Goal: Task Accomplishment & Management: Complete application form

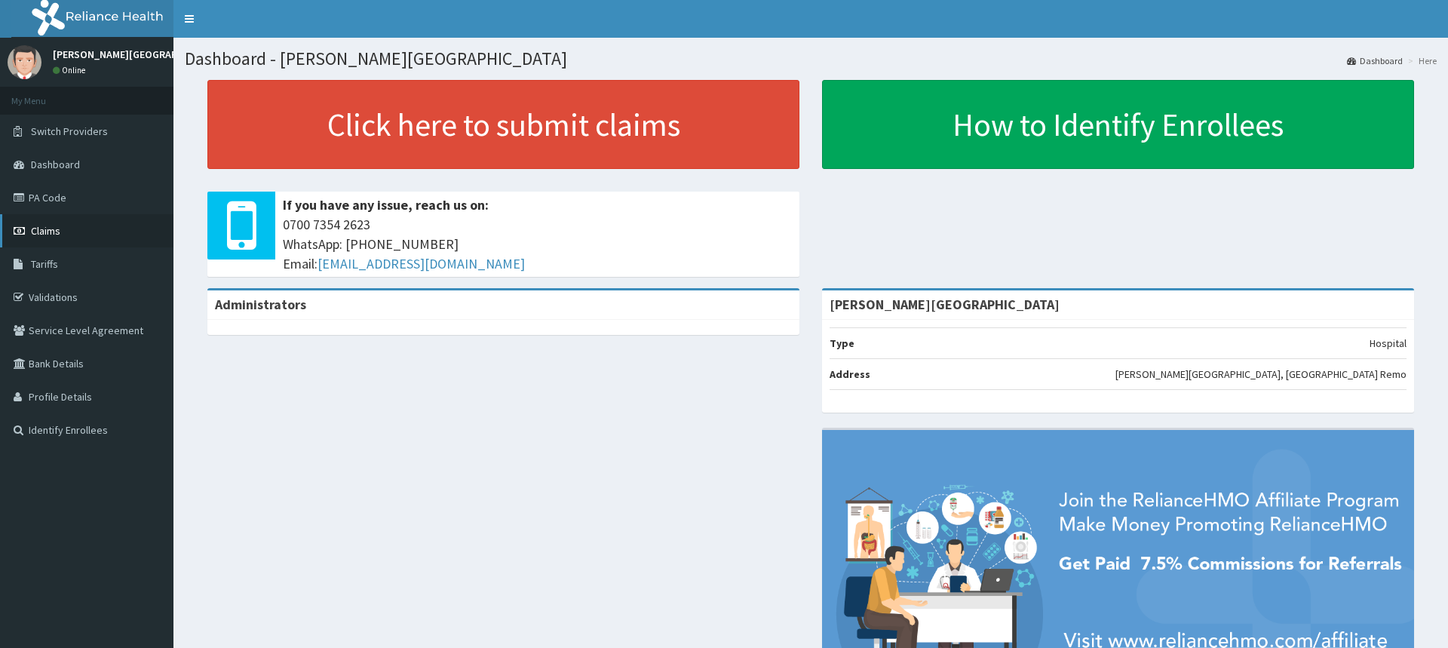
click at [56, 231] on span "Claims" at bounding box center [45, 231] width 29 height 14
click at [55, 192] on link "PA Code" at bounding box center [86, 197] width 173 height 33
click at [44, 198] on link "PA Code" at bounding box center [86, 197] width 173 height 33
click at [44, 232] on span "Claims" at bounding box center [45, 231] width 29 height 14
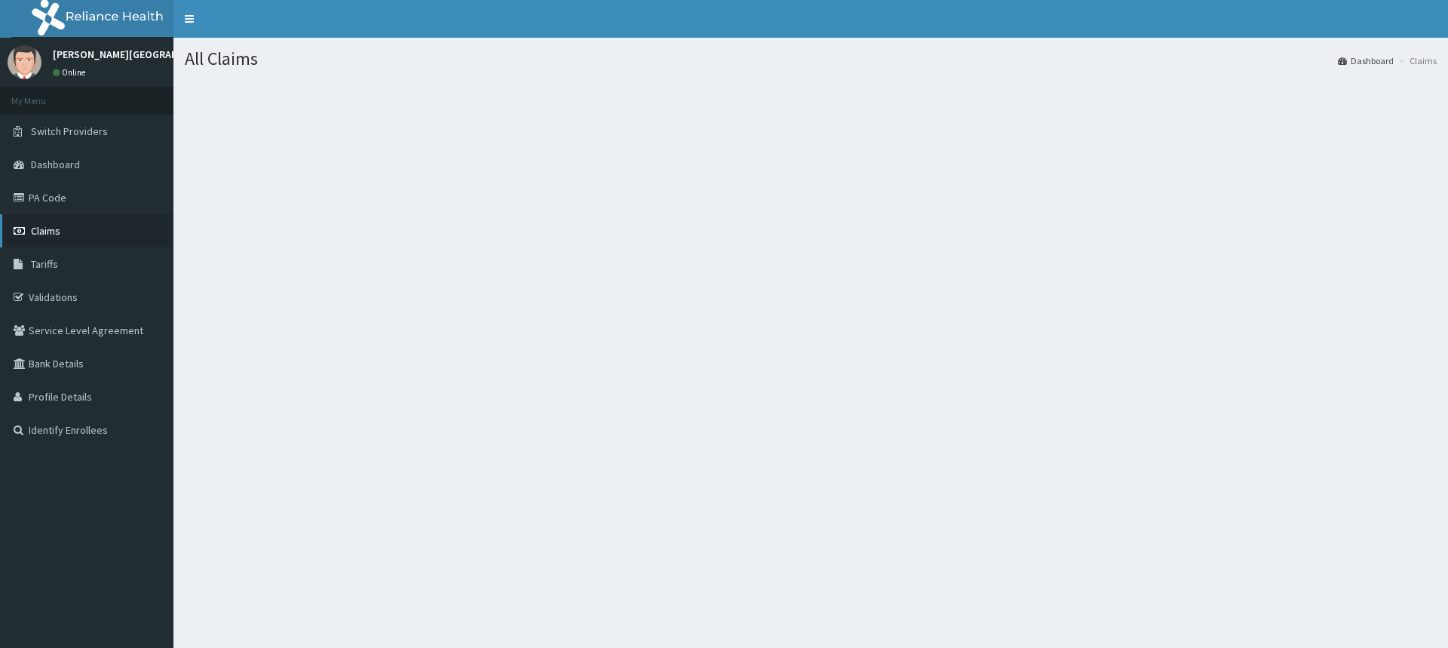
click at [51, 227] on span "Claims" at bounding box center [45, 231] width 29 height 14
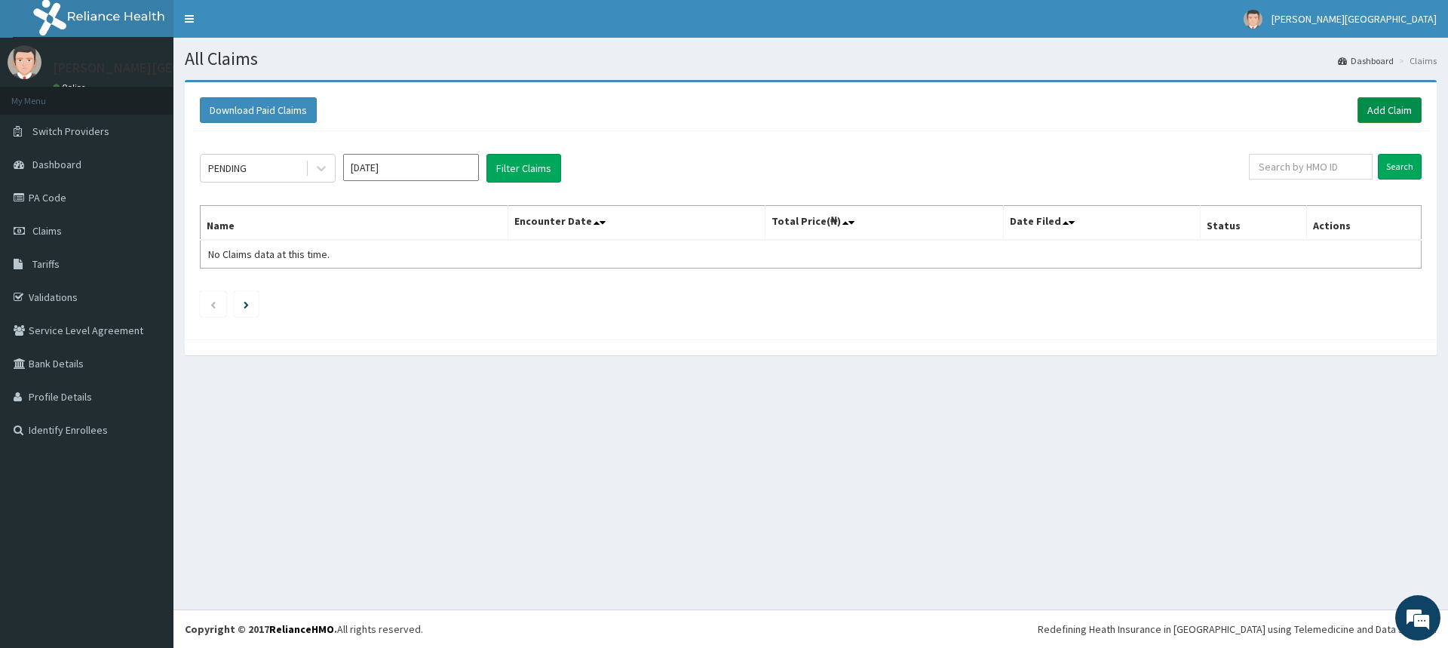
click at [1384, 106] on link "Add Claim" at bounding box center [1389, 110] width 64 height 26
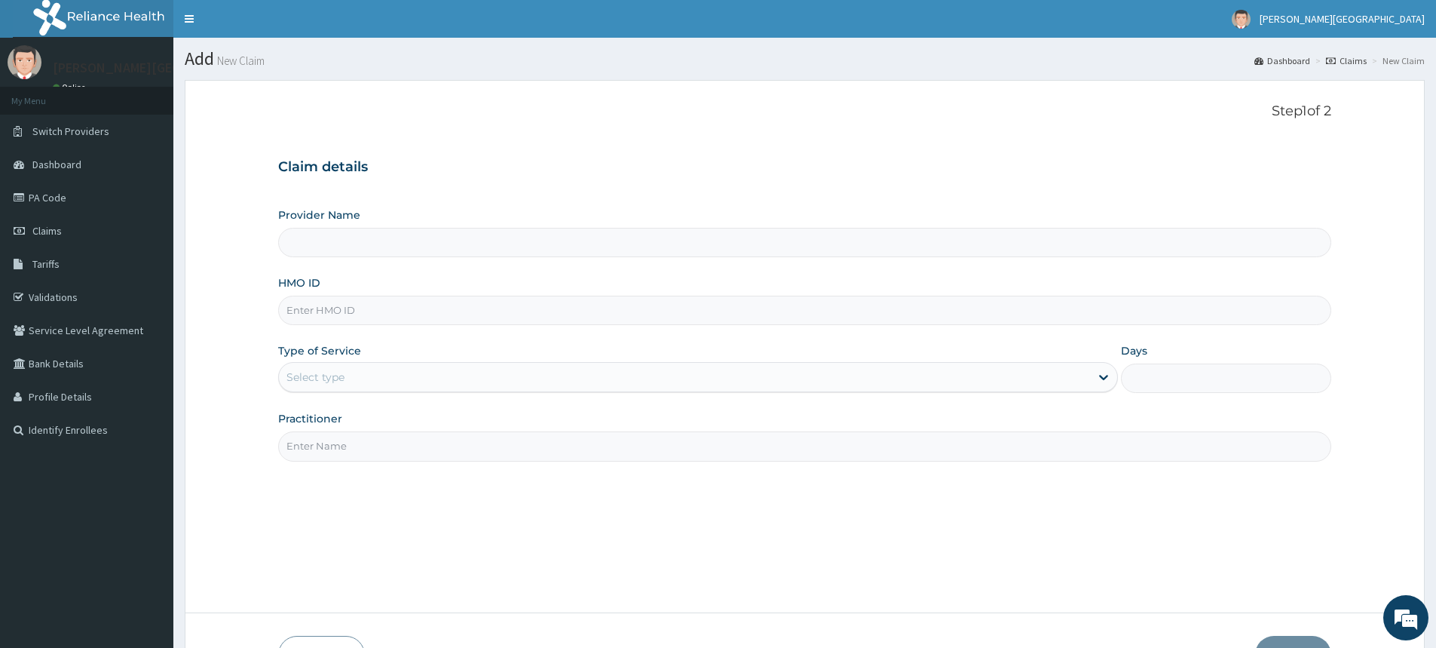
type input "[PERSON_NAME][GEOGRAPHIC_DATA]"
click at [350, 308] on input "HMO ID" at bounding box center [804, 310] width 1053 height 29
type input "OSJ/10018/A"
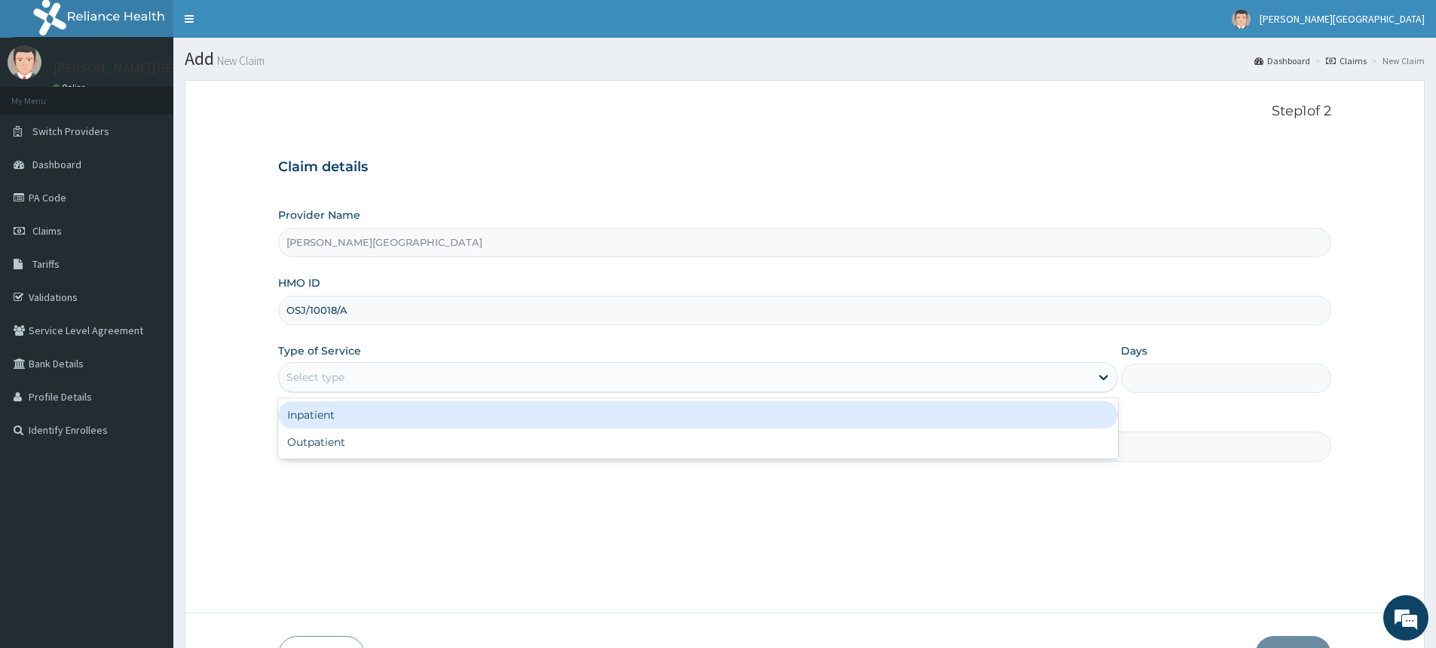
click at [326, 380] on div "Select type" at bounding box center [316, 376] width 58 height 15
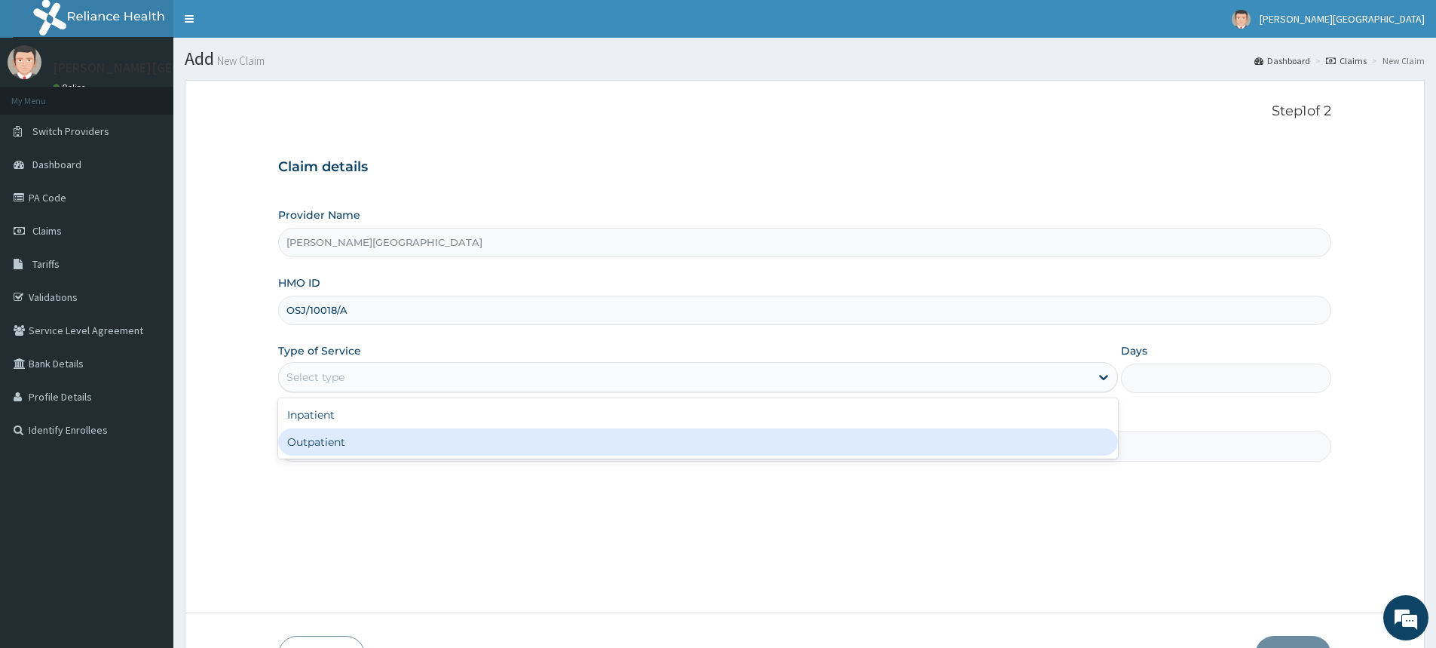
click at [315, 446] on div "Outpatient" at bounding box center [698, 441] width 840 height 27
type input "1"
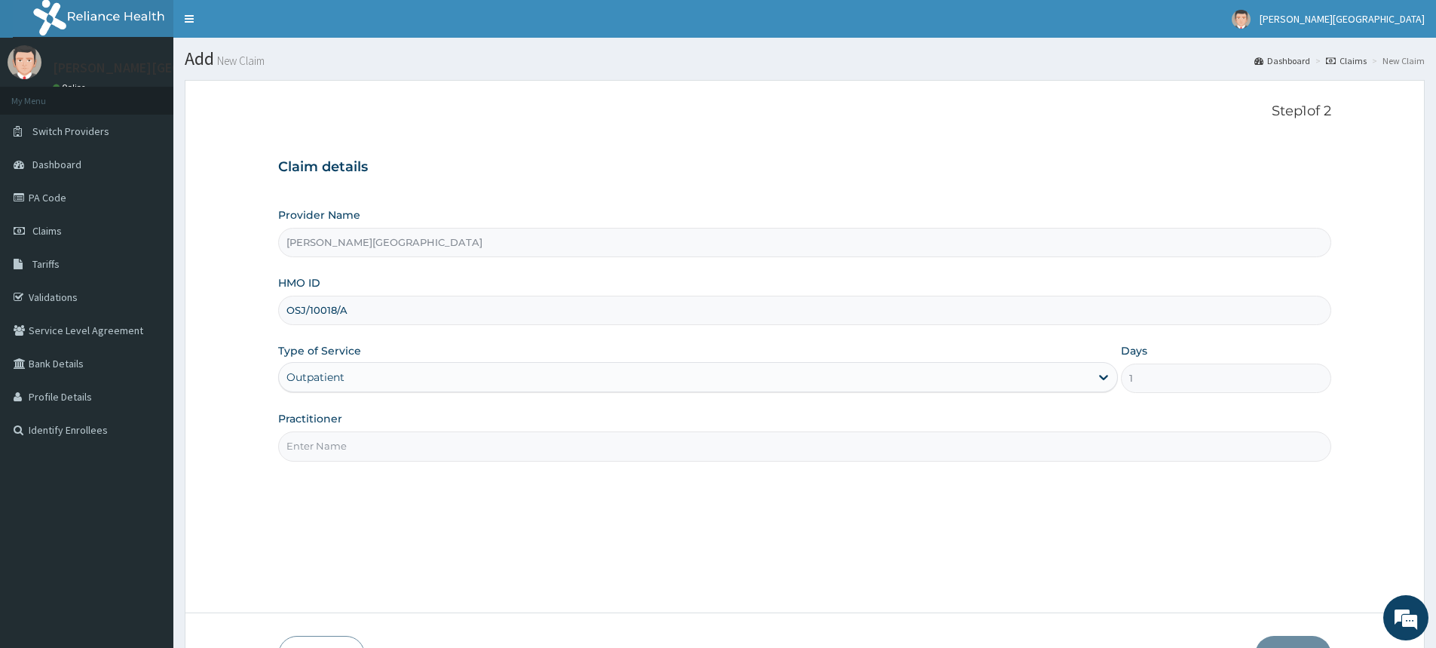
click at [334, 449] on input "Practitioner" at bounding box center [804, 445] width 1053 height 29
type input "d"
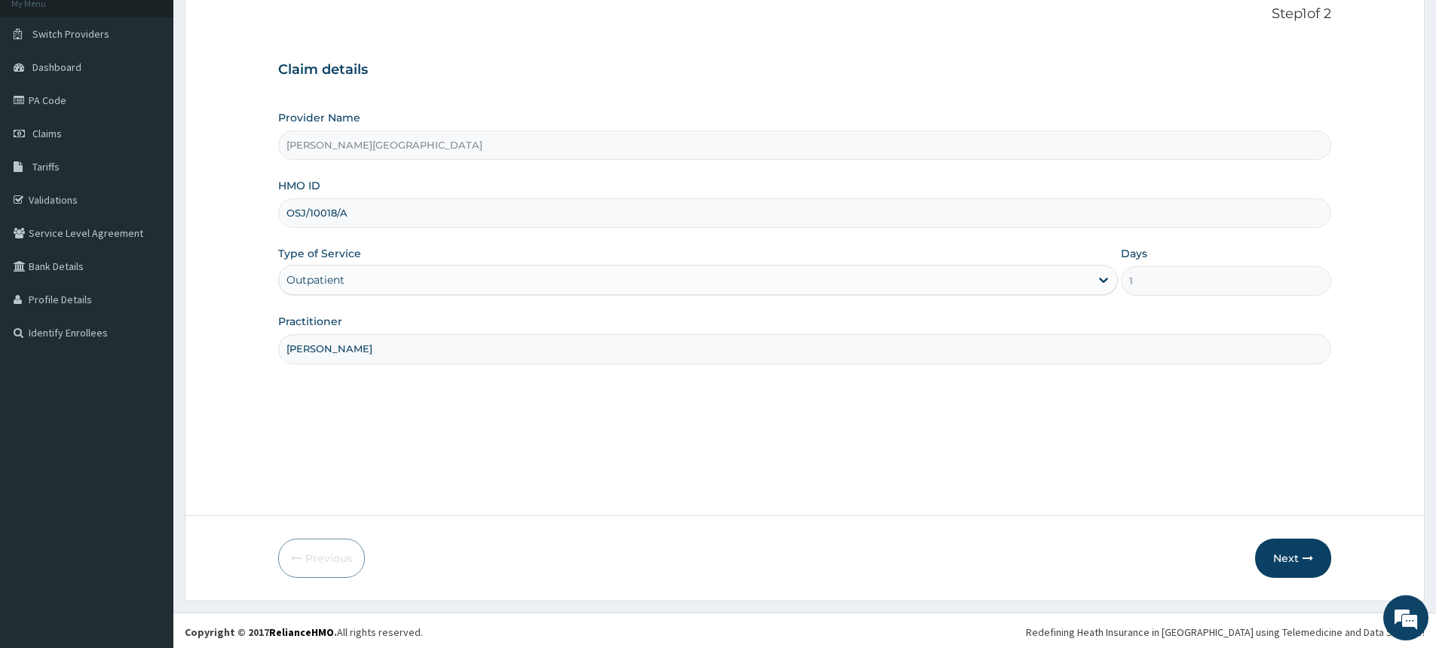
scroll to position [100, 0]
type input "Dr Adetu"
click at [1292, 556] on button "Next" at bounding box center [1293, 554] width 76 height 39
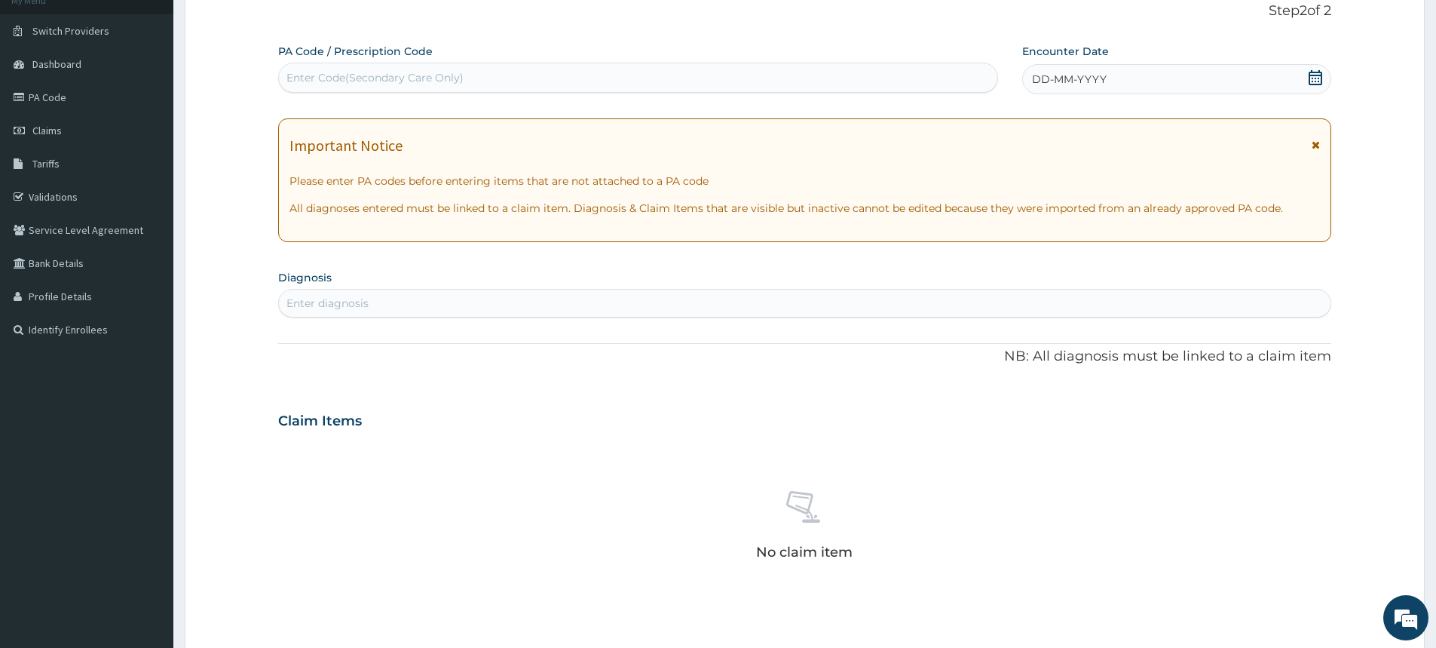
click at [361, 81] on div "Enter Code(Secondary Care Only)" at bounding box center [375, 77] width 177 height 15
paste input "PA/491104"
type input "PA/491104"
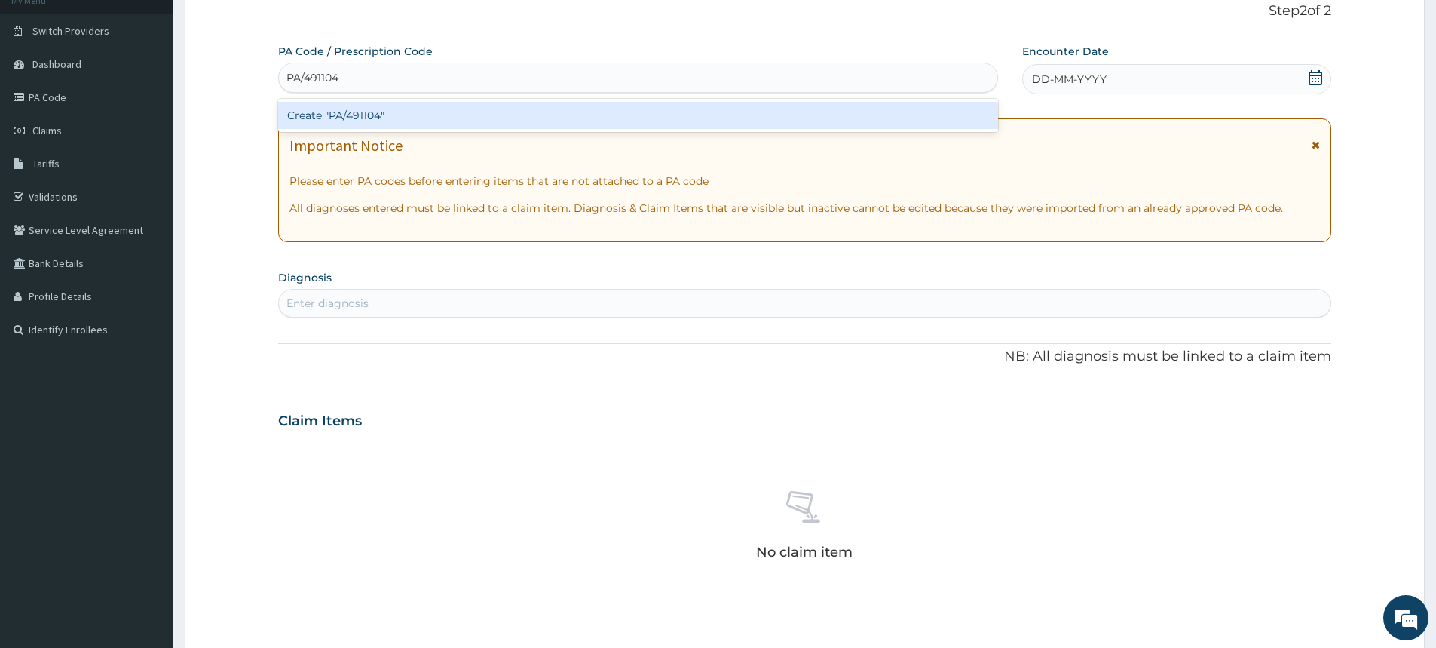
click at [366, 114] on div "Create "PA/491104"" at bounding box center [638, 115] width 720 height 27
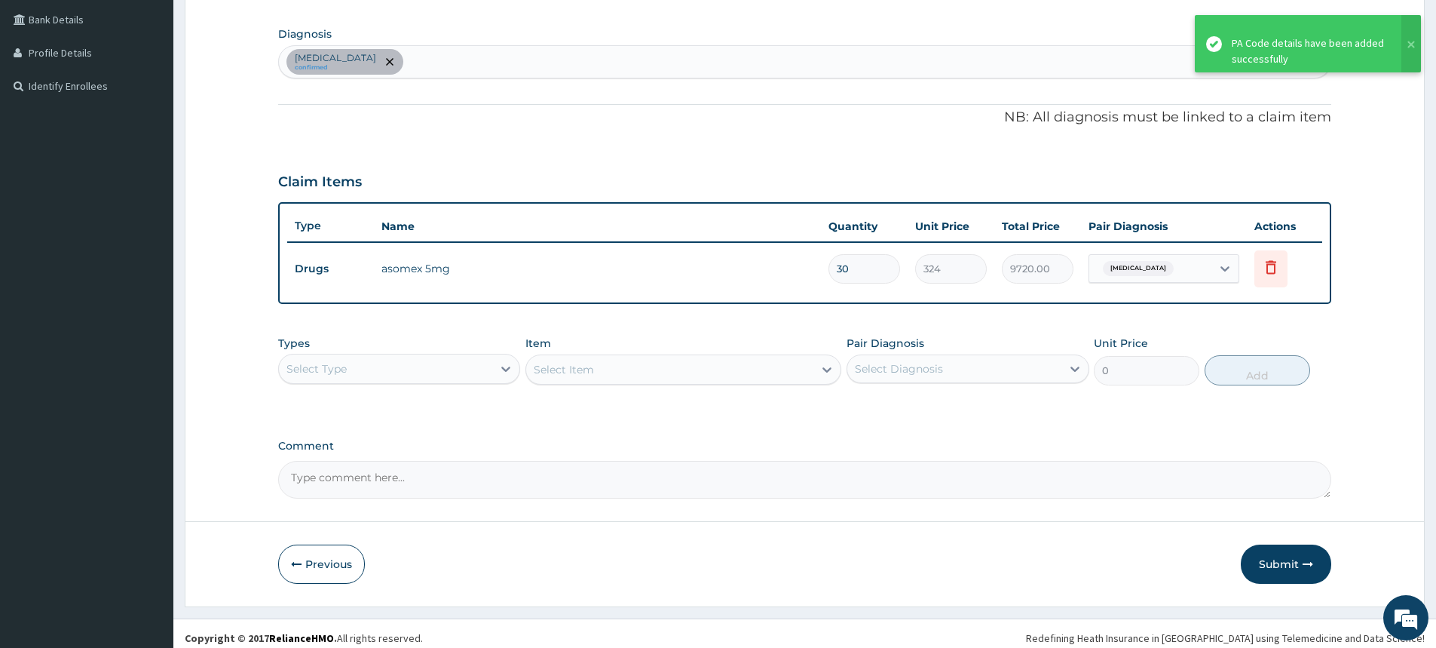
scroll to position [353, 0]
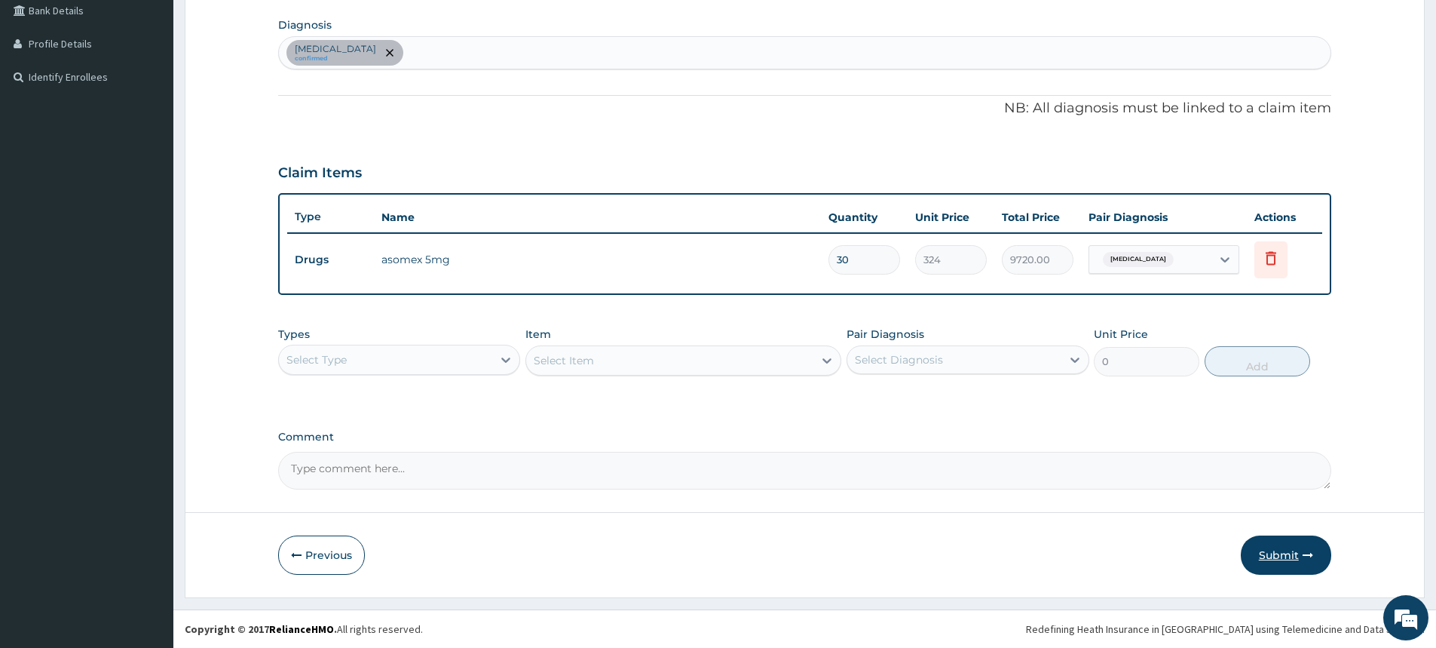
click at [1283, 561] on button "Submit" at bounding box center [1286, 554] width 90 height 39
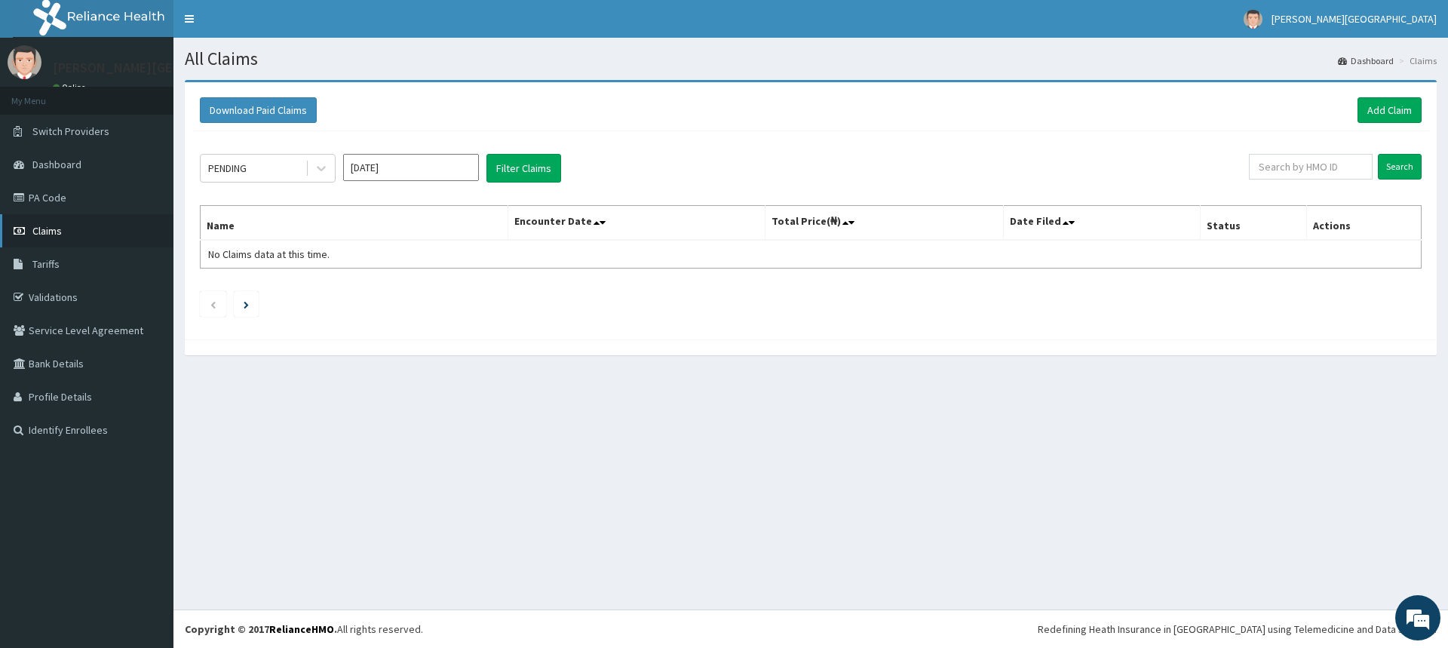
click at [56, 228] on span "Claims" at bounding box center [46, 231] width 29 height 14
click at [517, 181] on button "Filter Claims" at bounding box center [523, 168] width 75 height 29
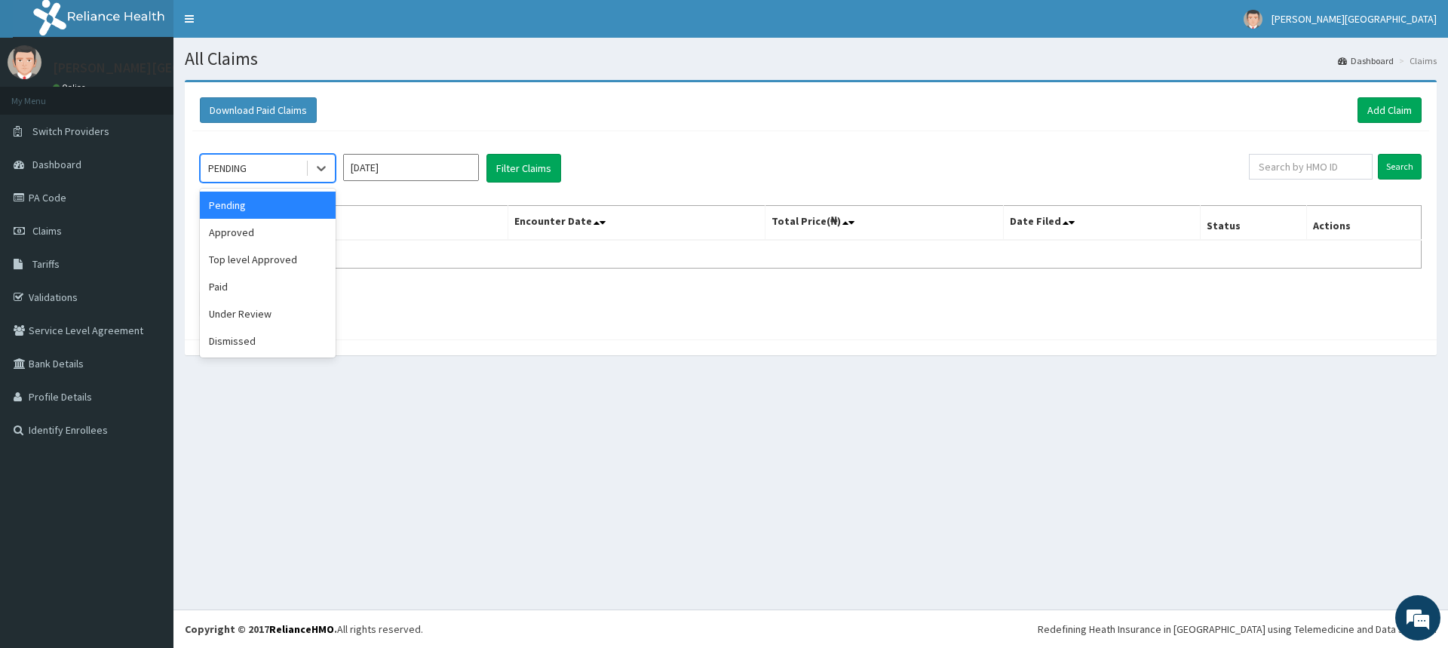
click at [251, 167] on div "PENDING" at bounding box center [253, 168] width 105 height 24
click at [238, 231] on div "Approved" at bounding box center [268, 232] width 136 height 27
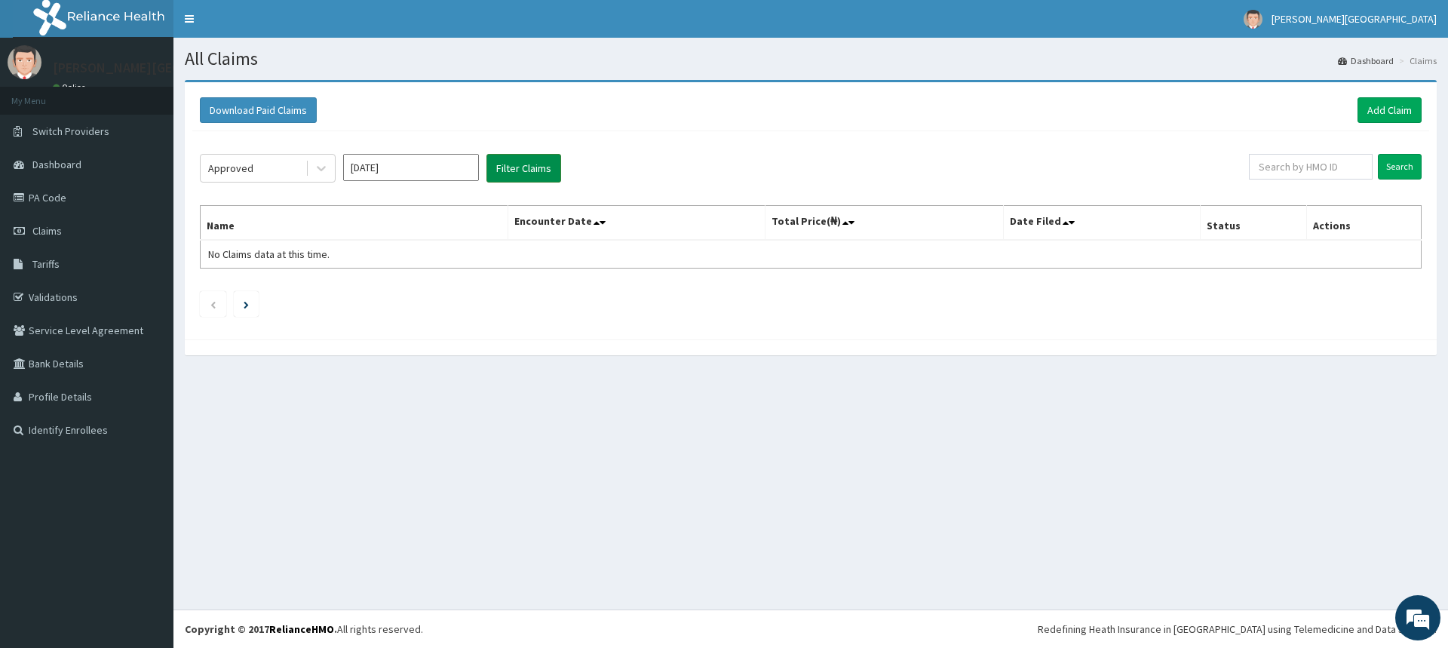
click at [515, 170] on button "Filter Claims" at bounding box center [523, 168] width 75 height 29
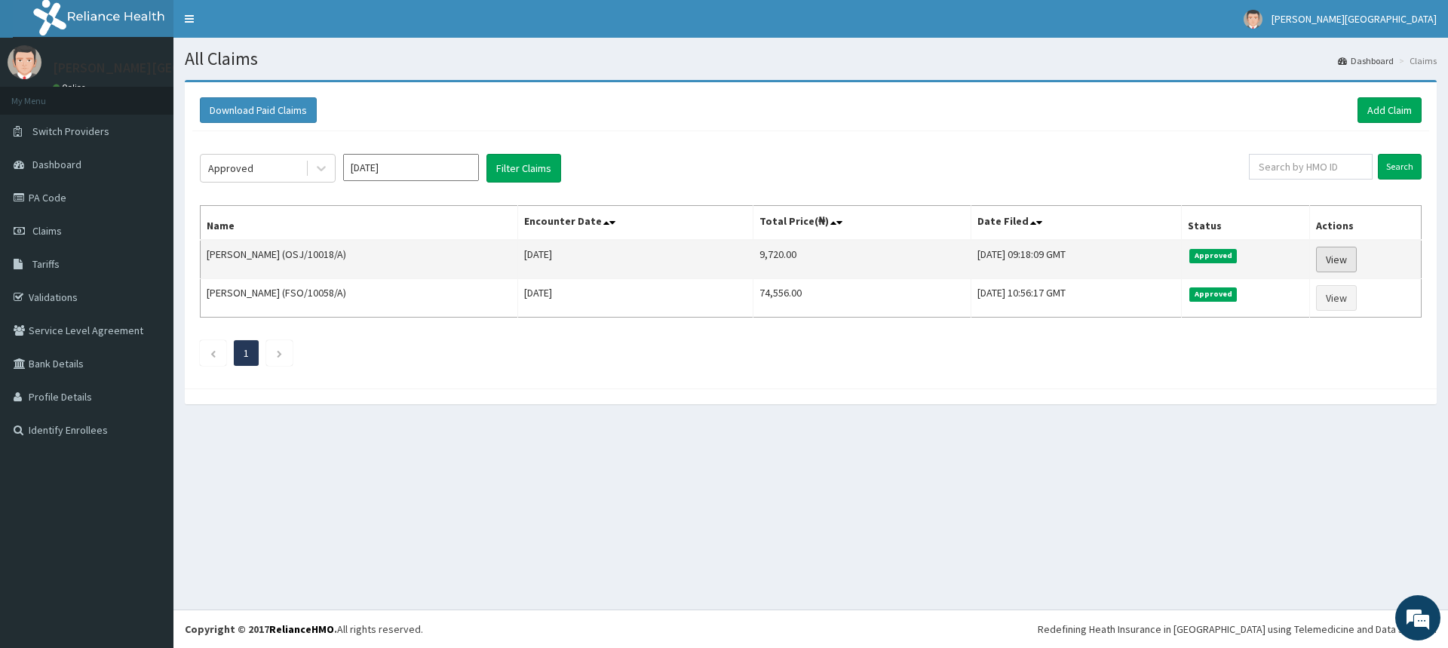
click at [1356, 263] on link "View" at bounding box center [1336, 260] width 41 height 26
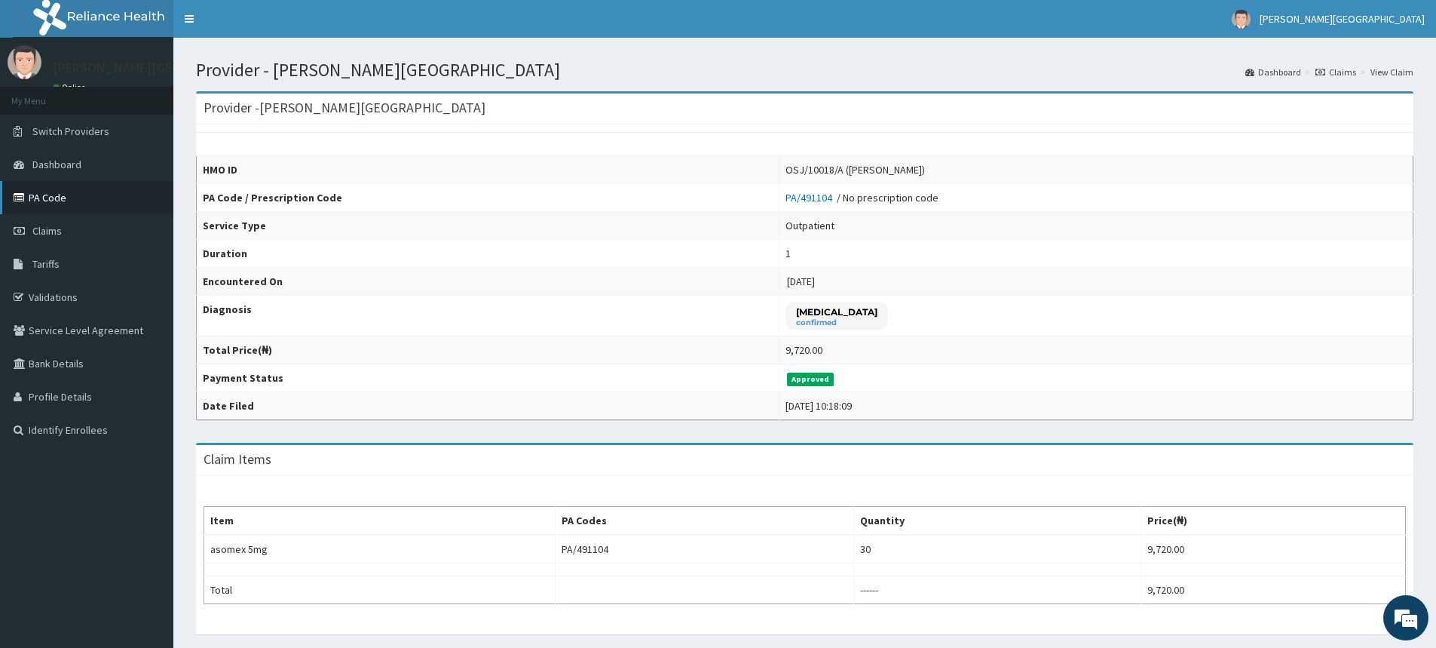
click at [60, 204] on link "PA Code" at bounding box center [86, 197] width 173 height 33
